Goal: Navigation & Orientation: Find specific page/section

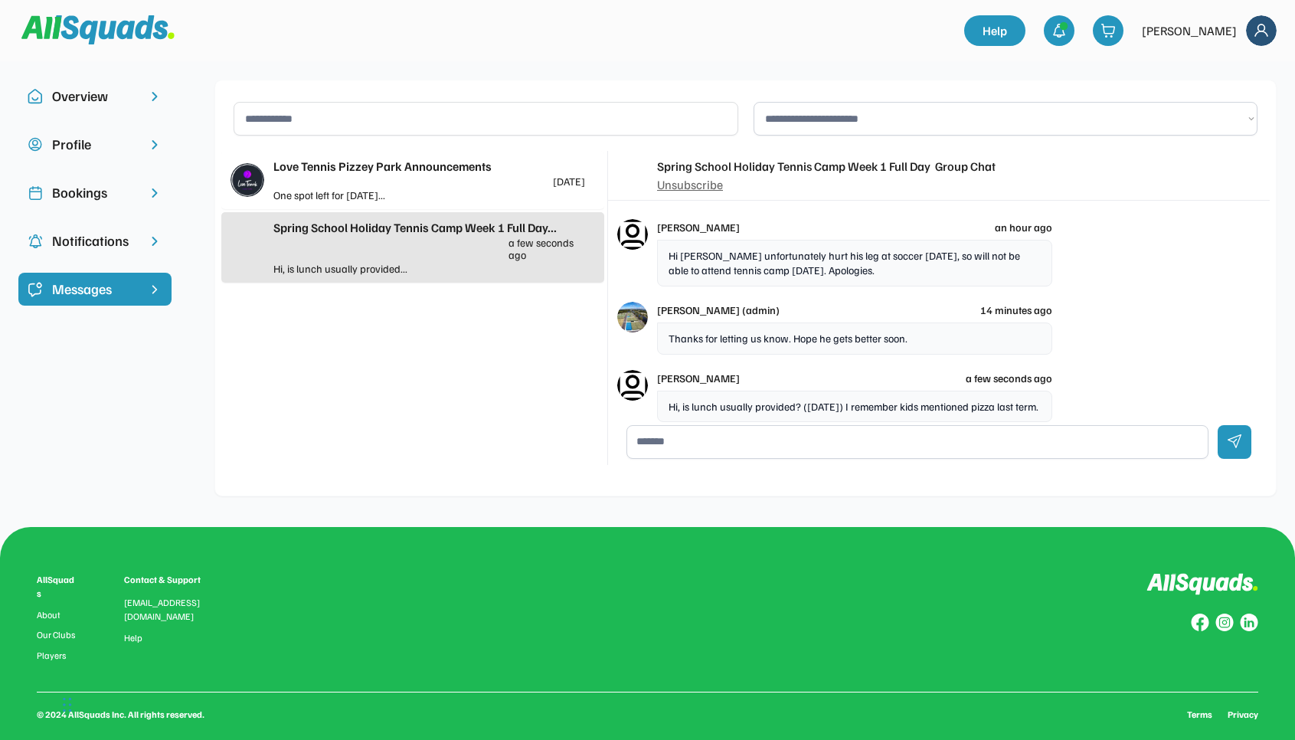
click at [407, 193] on div "One spot left for Tuesday..." at bounding box center [351, 195] width 156 height 16
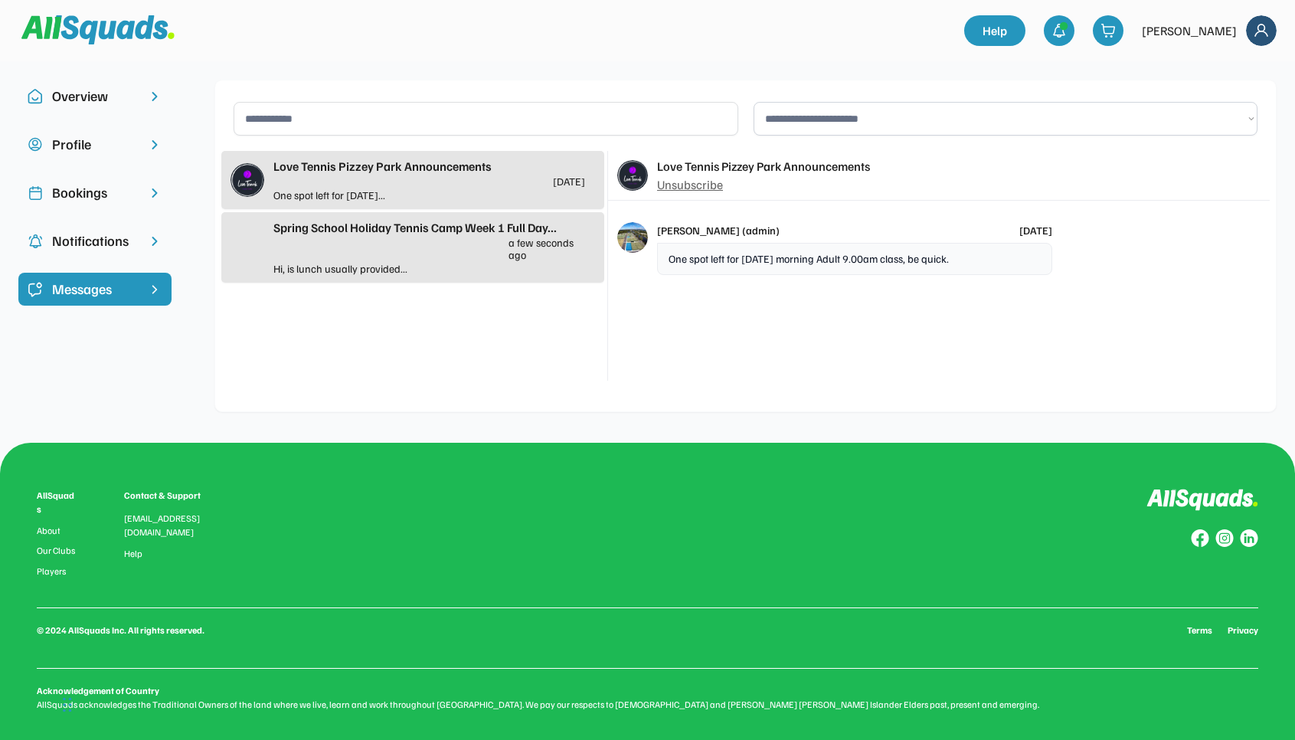
scroll to position [9, 0]
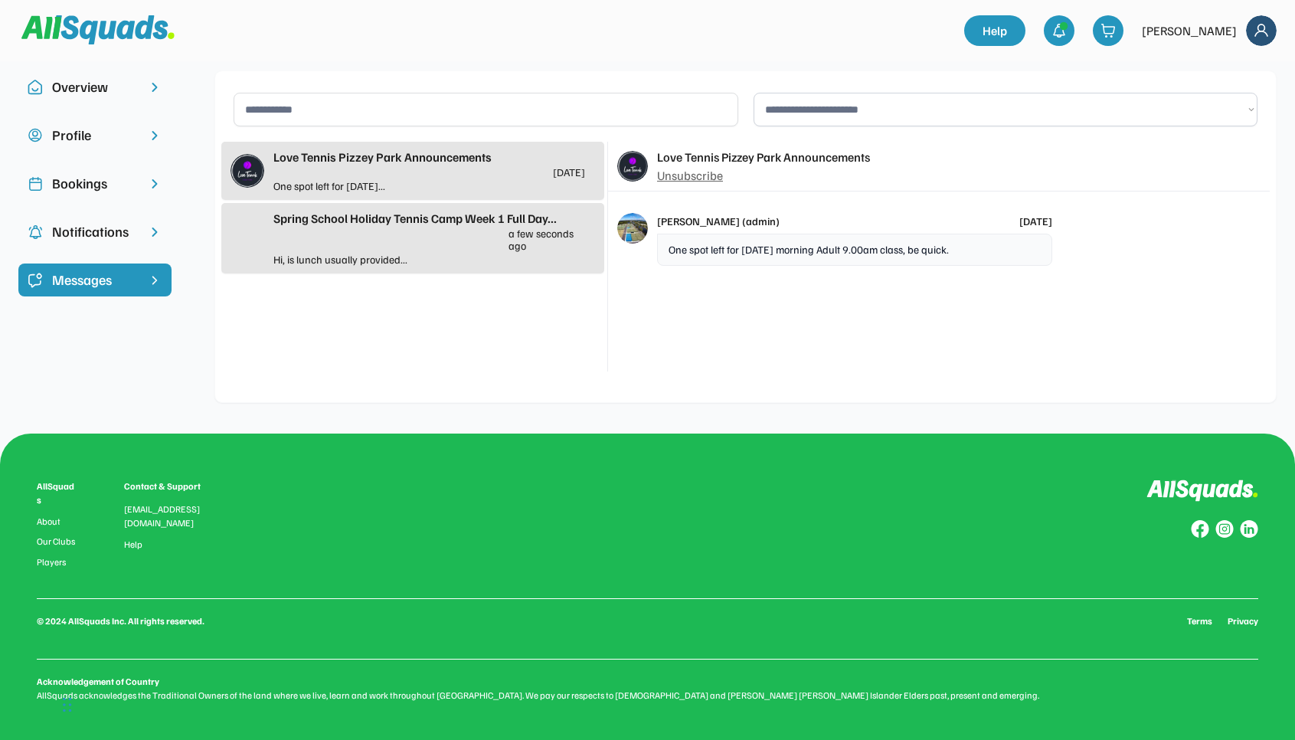
click at [449, 247] on div "Spring School Holiday Tennis Camp Week 1 Full Day... a few seconds ago" at bounding box center [429, 230] width 312 height 42
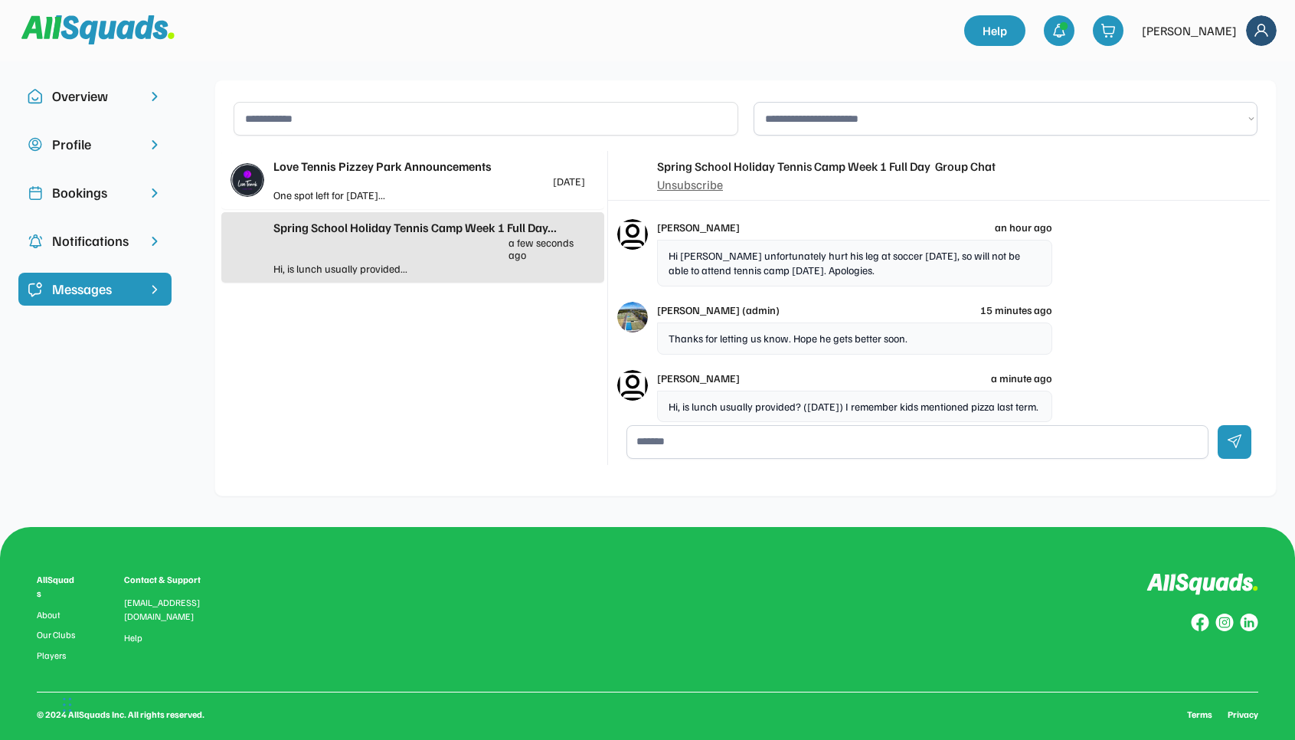
scroll to position [0, 0]
click at [102, 237] on div "Notifications" at bounding box center [95, 240] width 86 height 21
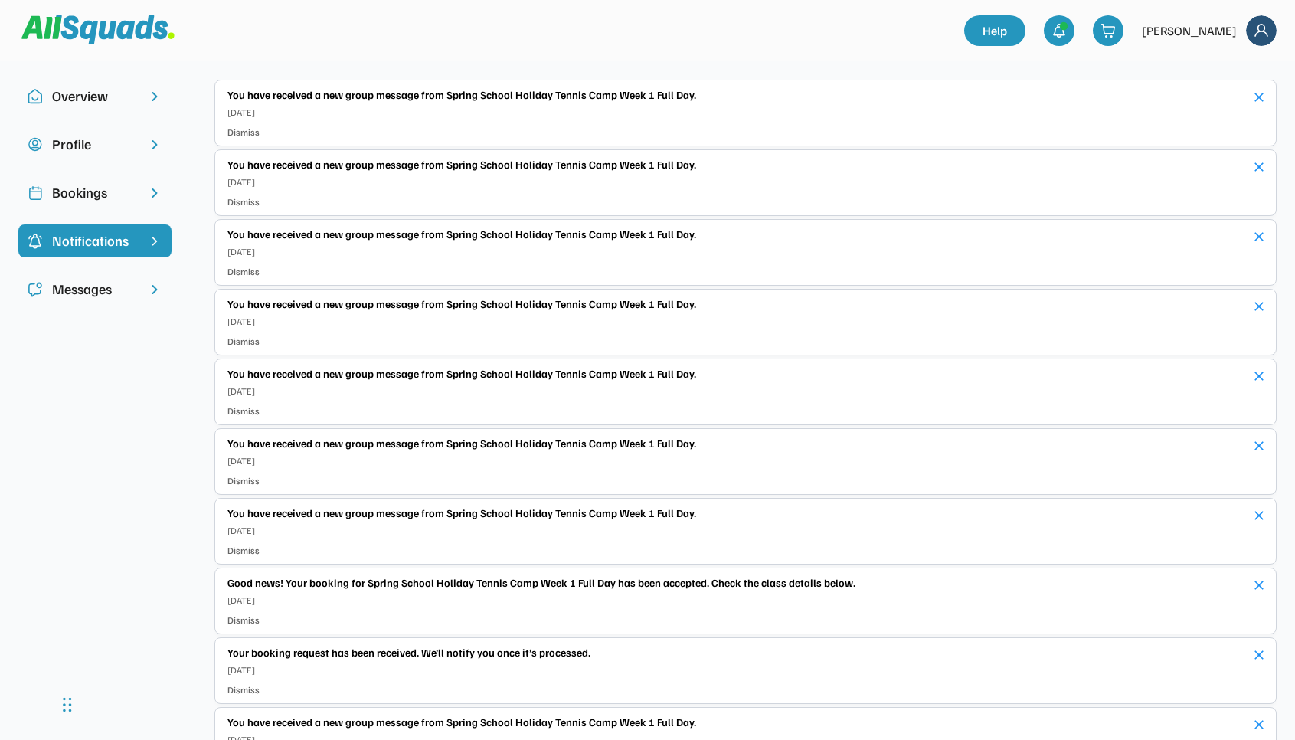
click at [109, 286] on div "Messages" at bounding box center [95, 289] width 86 height 21
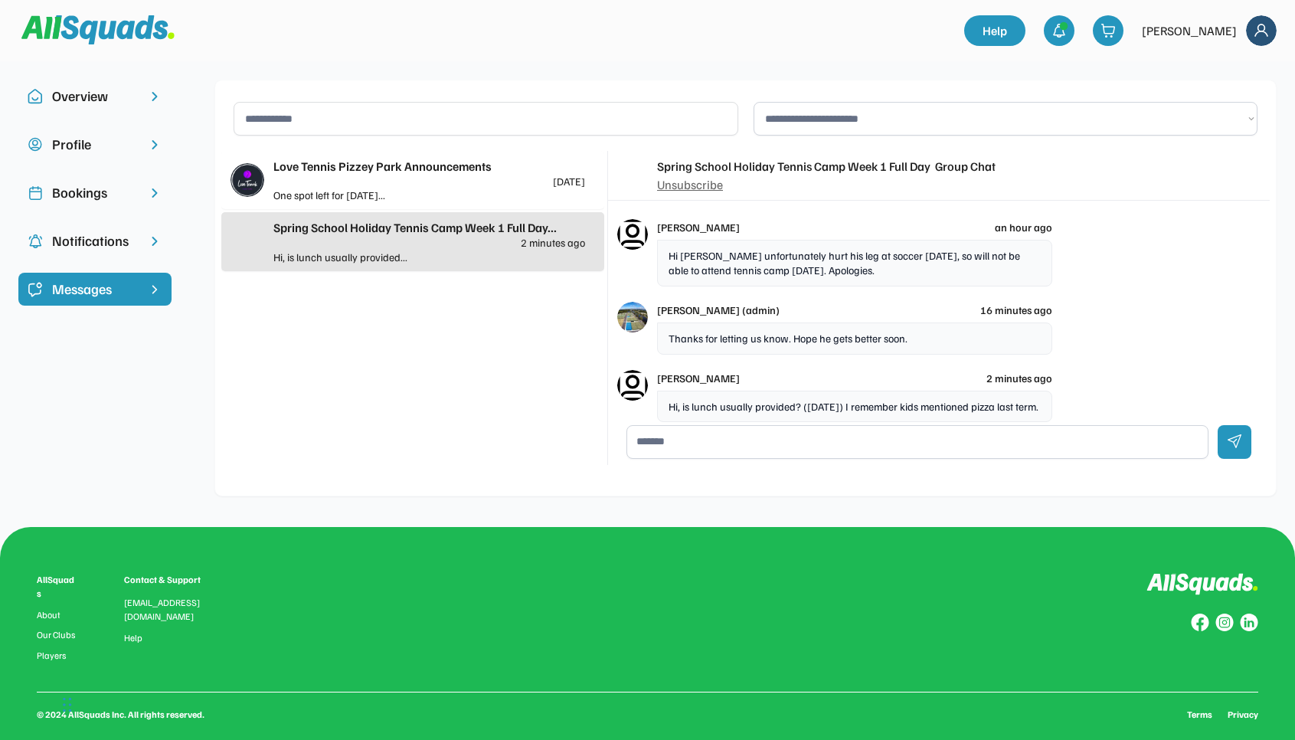
click at [1067, 35] on img at bounding box center [1058, 30] width 15 height 15
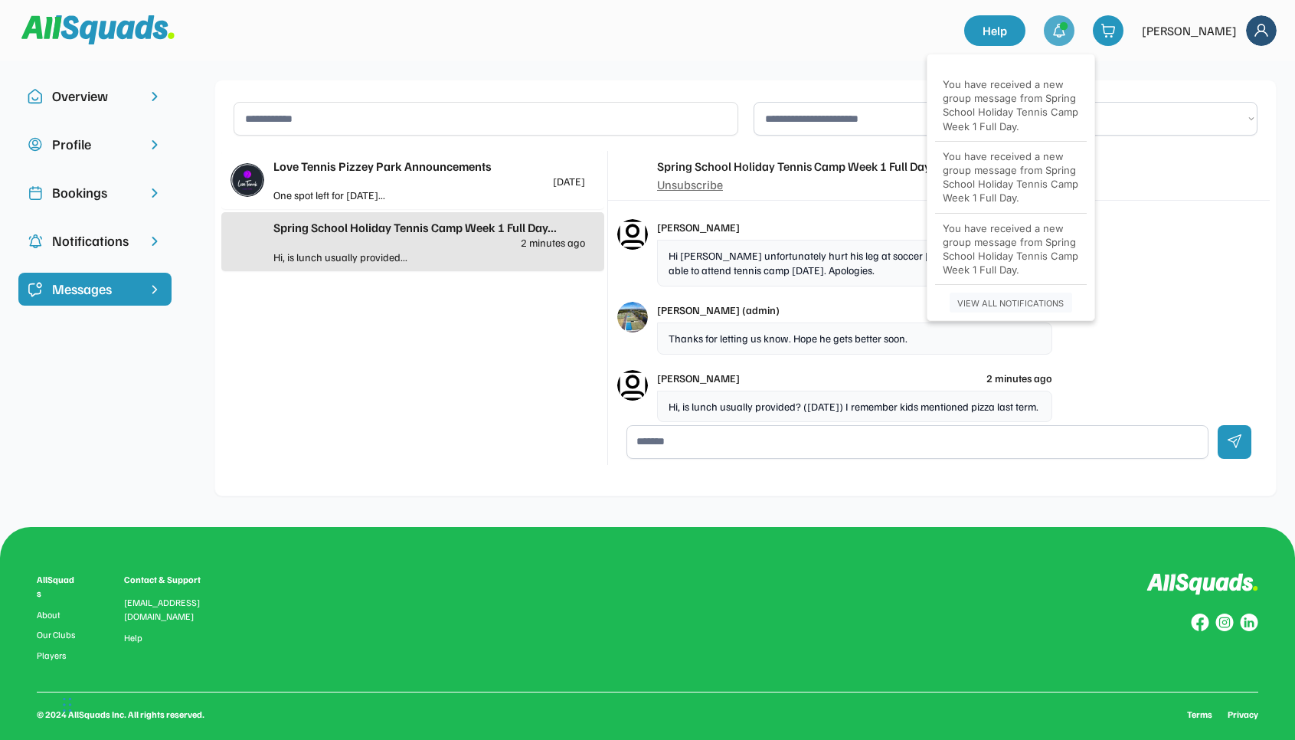
click at [115, 224] on div "Bookings" at bounding box center [94, 200] width 153 height 48
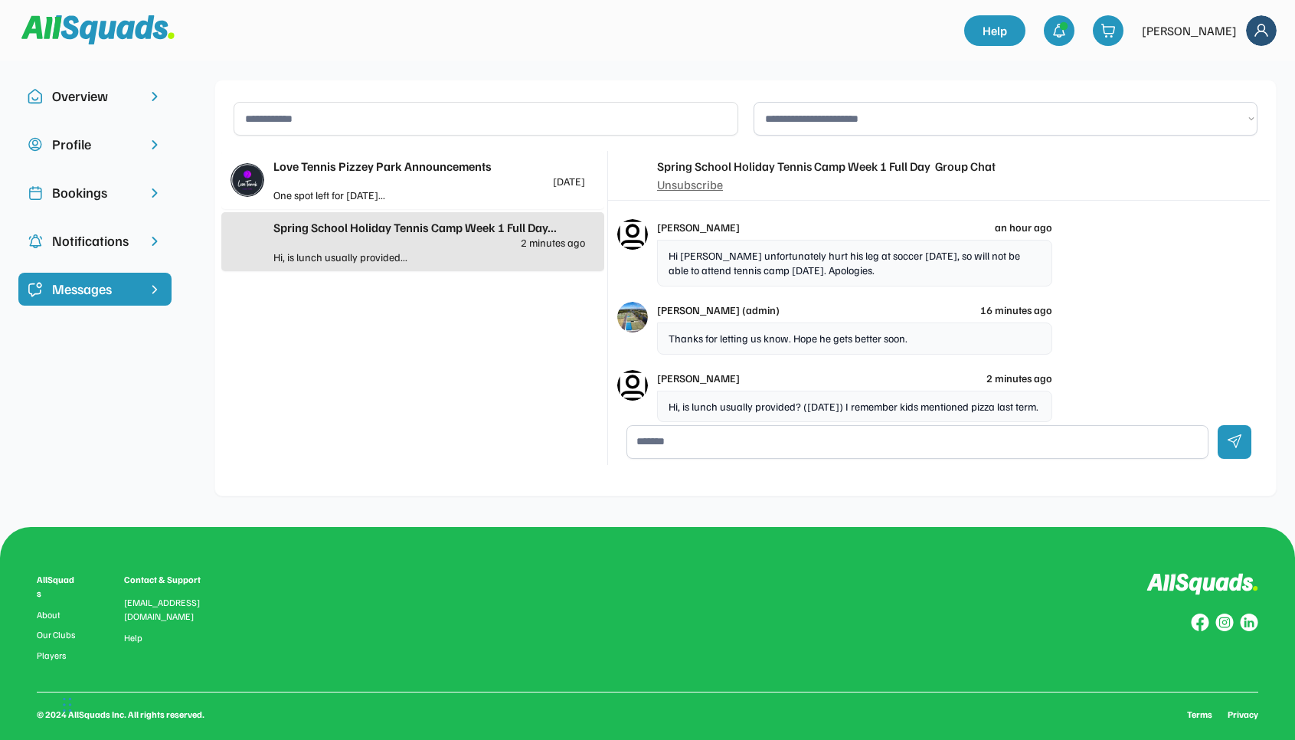
click at [112, 241] on div "Notifications" at bounding box center [95, 240] width 86 height 21
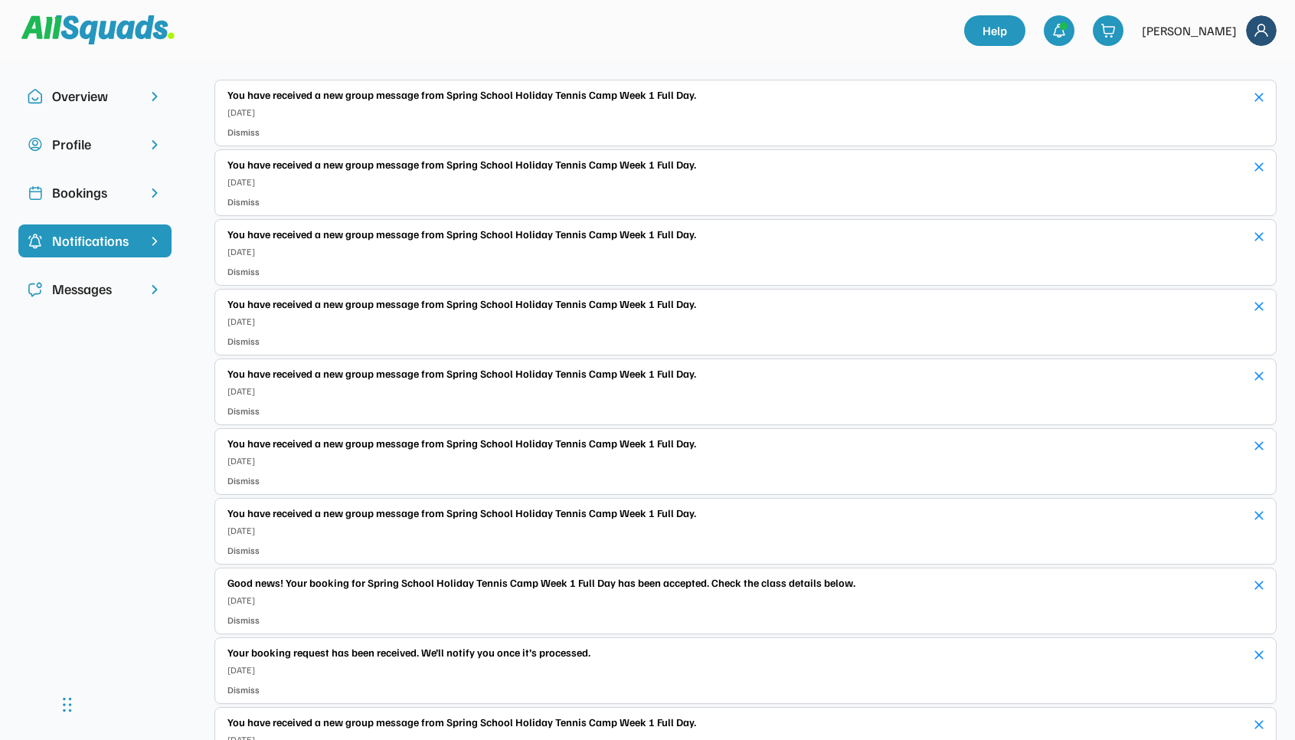
click at [1250, 33] on img at bounding box center [1261, 30] width 31 height 31
click at [1230, 69] on link "Profile" at bounding box center [1240, 67] width 90 height 31
